Goal: Complete application form

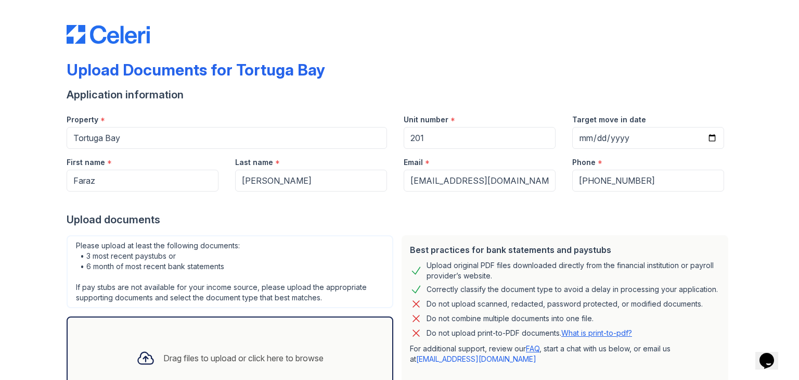
scroll to position [74, 0]
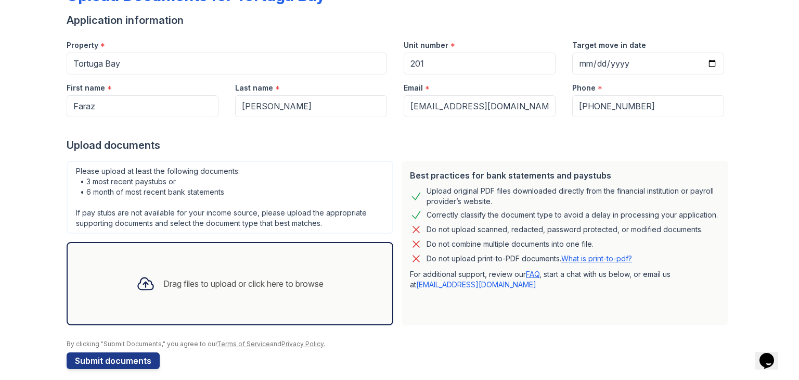
click at [334, 285] on div "Drag files to upload or click here to browse" at bounding box center [230, 283] width 327 height 83
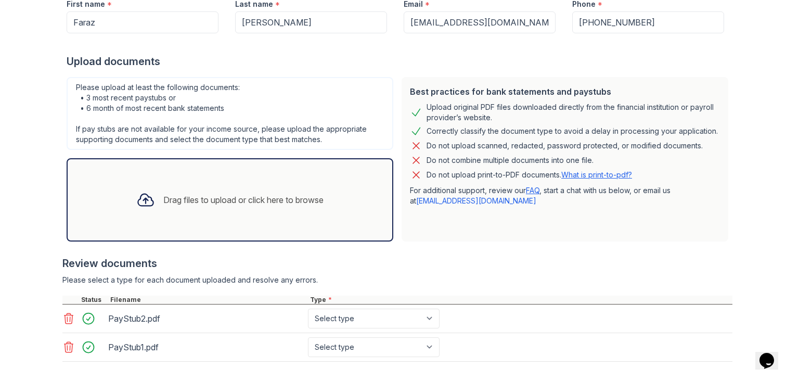
scroll to position [209, 0]
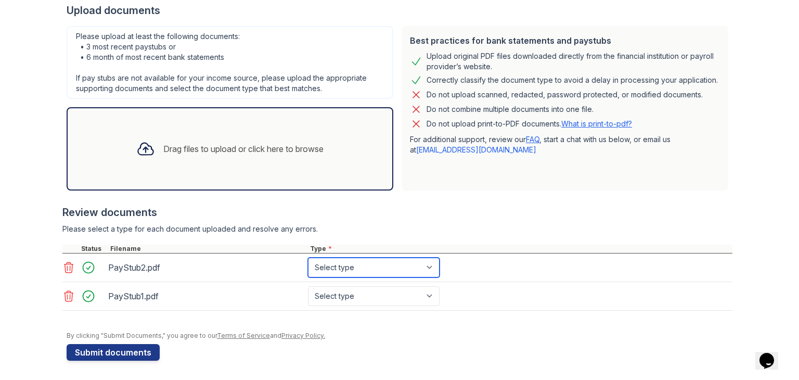
click at [384, 269] on select "Select type Paystub Bank Statement Offer Letter Tax Documents Benefit Award Let…" at bounding box center [374, 267] width 132 height 20
select select "paystub"
click at [308, 257] on select "Select type Paystub Bank Statement Offer Letter Tax Documents Benefit Award Let…" at bounding box center [374, 267] width 132 height 20
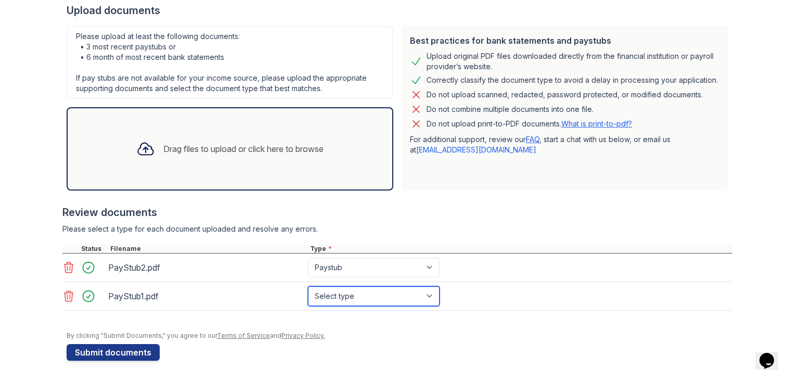
click at [355, 290] on select "Select type Paystub Bank Statement Offer Letter Tax Documents Benefit Award Let…" at bounding box center [374, 296] width 132 height 20
select select "paystub"
click at [308, 286] on select "Select type Paystub Bank Statement Offer Letter Tax Documents Benefit Award Let…" at bounding box center [374, 296] width 132 height 20
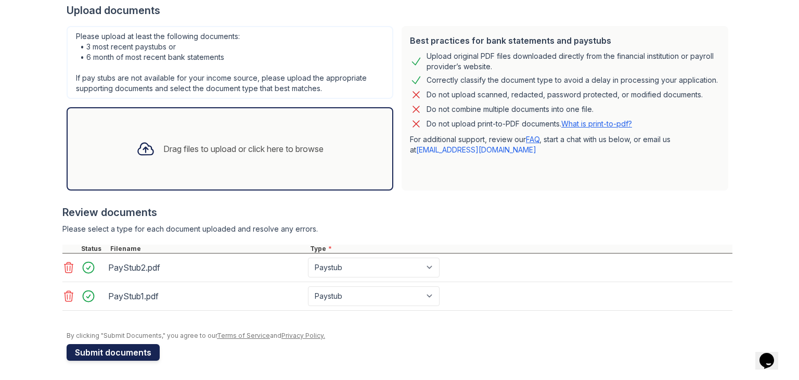
click at [145, 344] on button "Submit documents" at bounding box center [113, 352] width 93 height 17
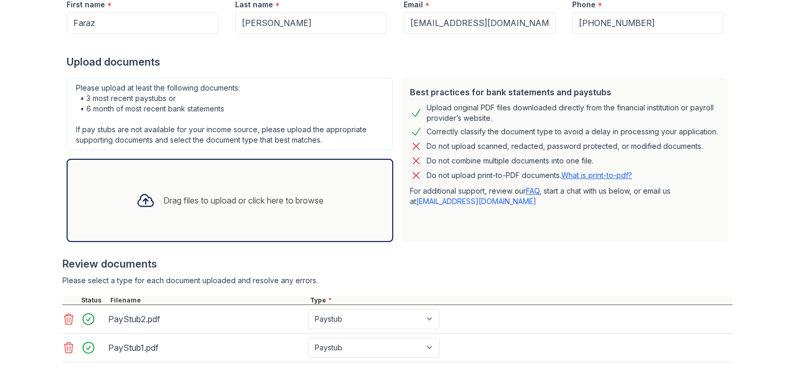
scroll to position [185, 0]
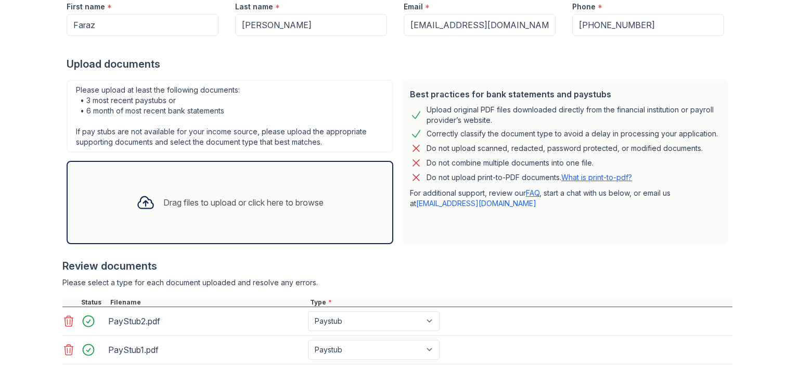
click at [217, 188] on div "Drag files to upload or click here to browse" at bounding box center [230, 202] width 204 height 35
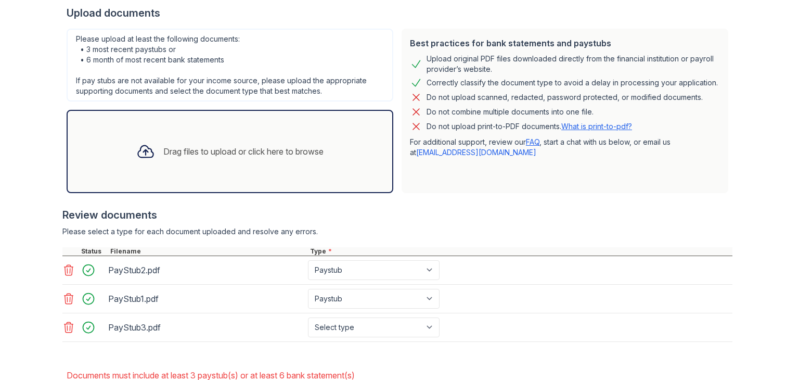
scroll to position [300, 0]
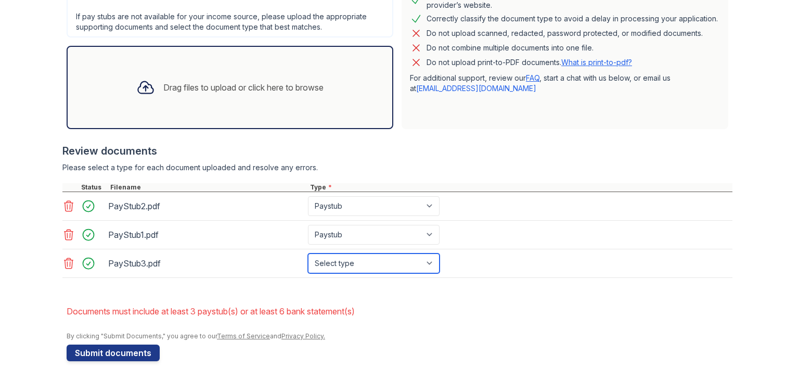
click at [362, 261] on select "Select type Paystub Bank Statement Offer Letter Tax Documents Benefit Award Let…" at bounding box center [374, 263] width 132 height 20
select select "paystub"
click at [308, 253] on select "Select type Paystub Bank Statement Offer Letter Tax Documents Benefit Award Let…" at bounding box center [374, 263] width 132 height 20
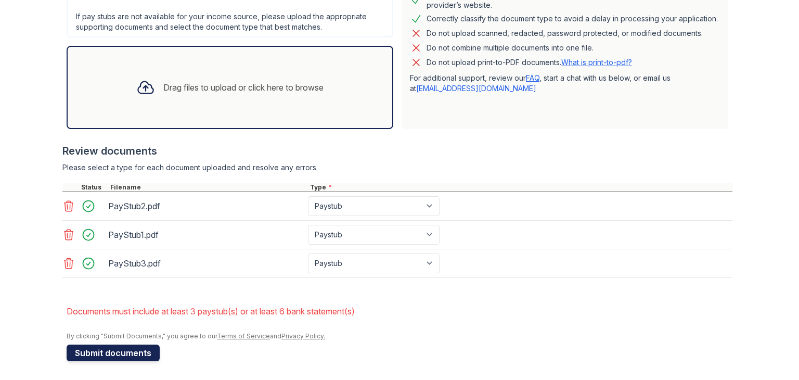
click at [149, 352] on button "Submit documents" at bounding box center [113, 352] width 93 height 17
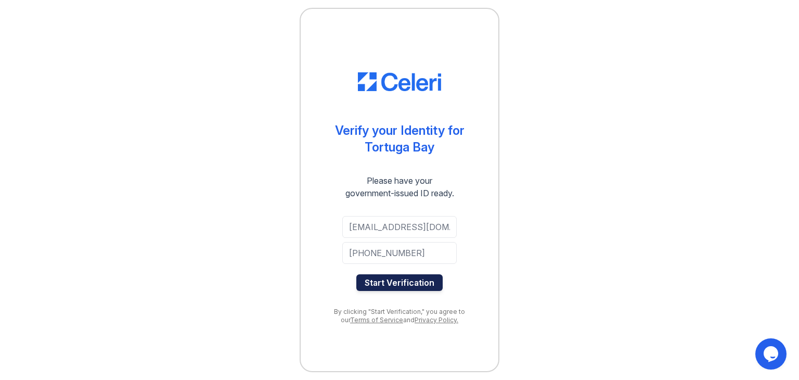
click at [392, 275] on button "Start Verification" at bounding box center [399, 282] width 86 height 17
